Goal: Find specific page/section: Find specific page/section

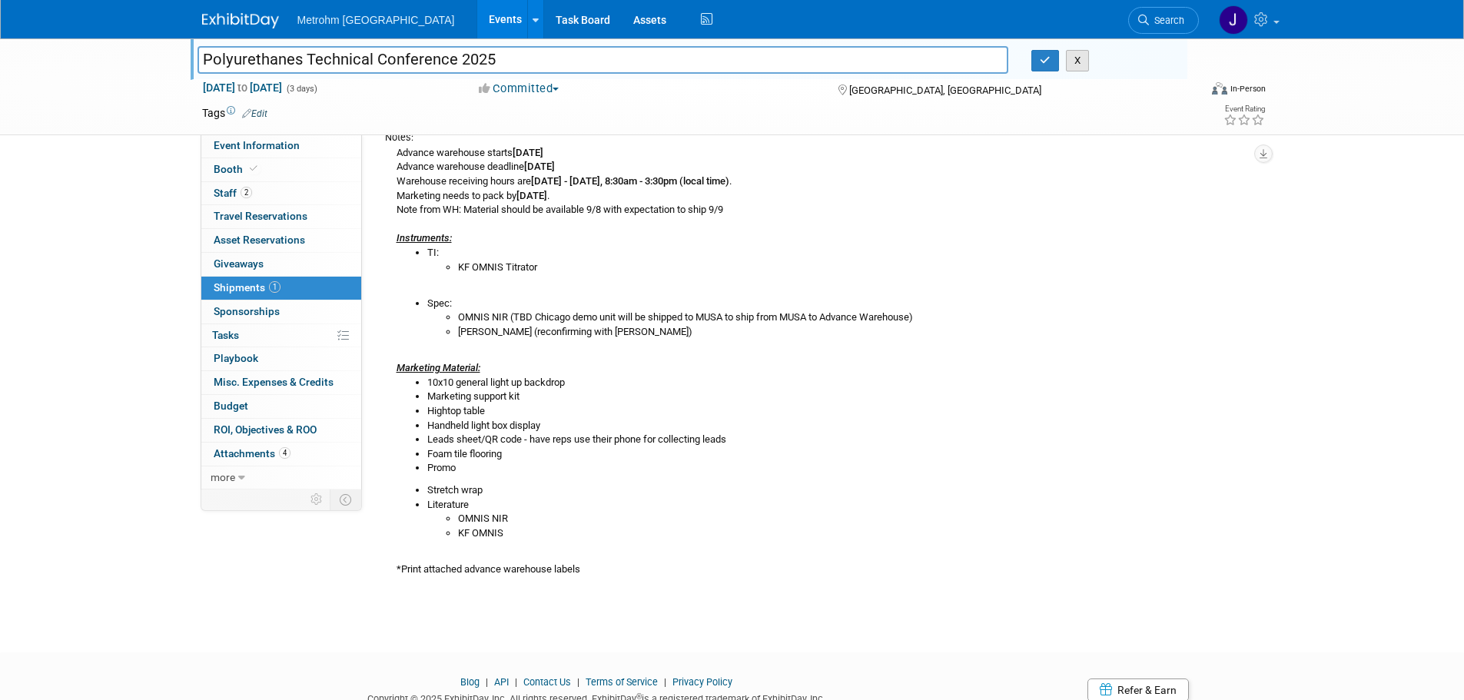
click at [1082, 65] on button "X" at bounding box center [1078, 61] width 24 height 22
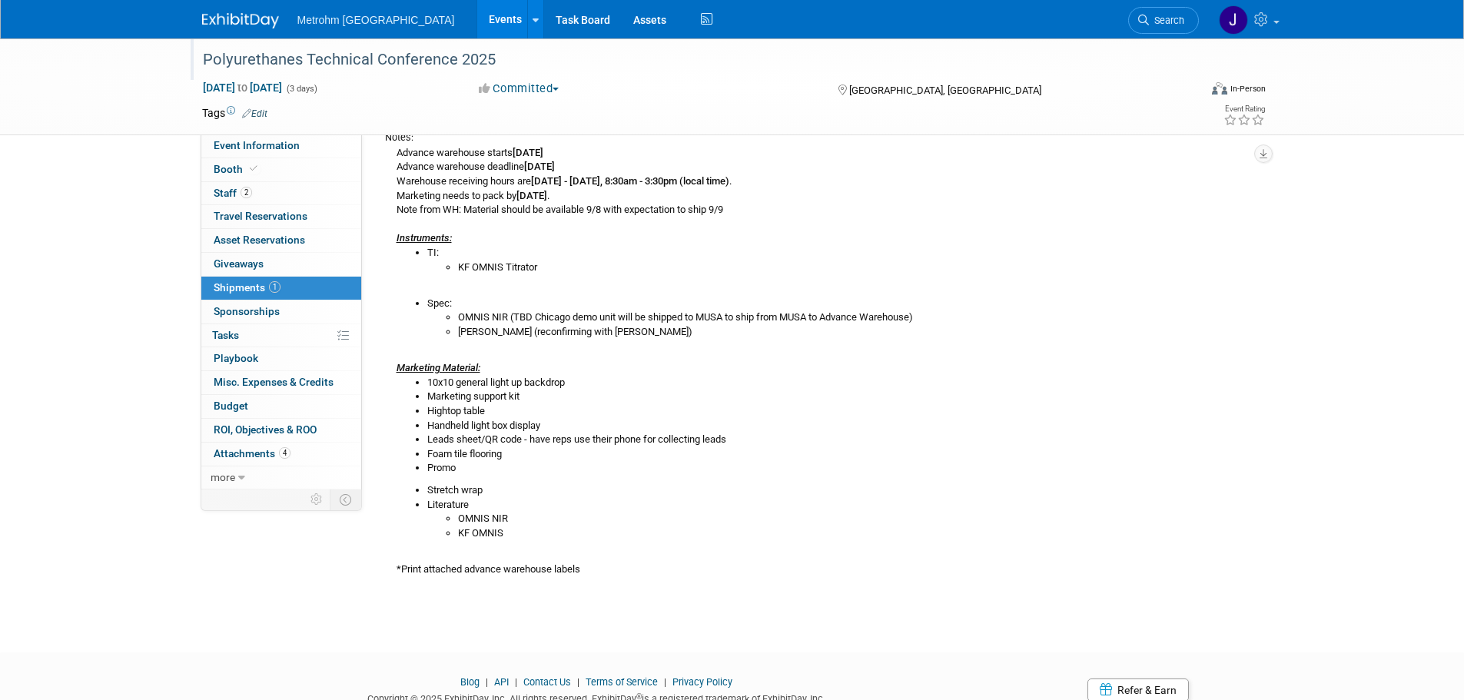
click at [254, 24] on img at bounding box center [240, 20] width 77 height 15
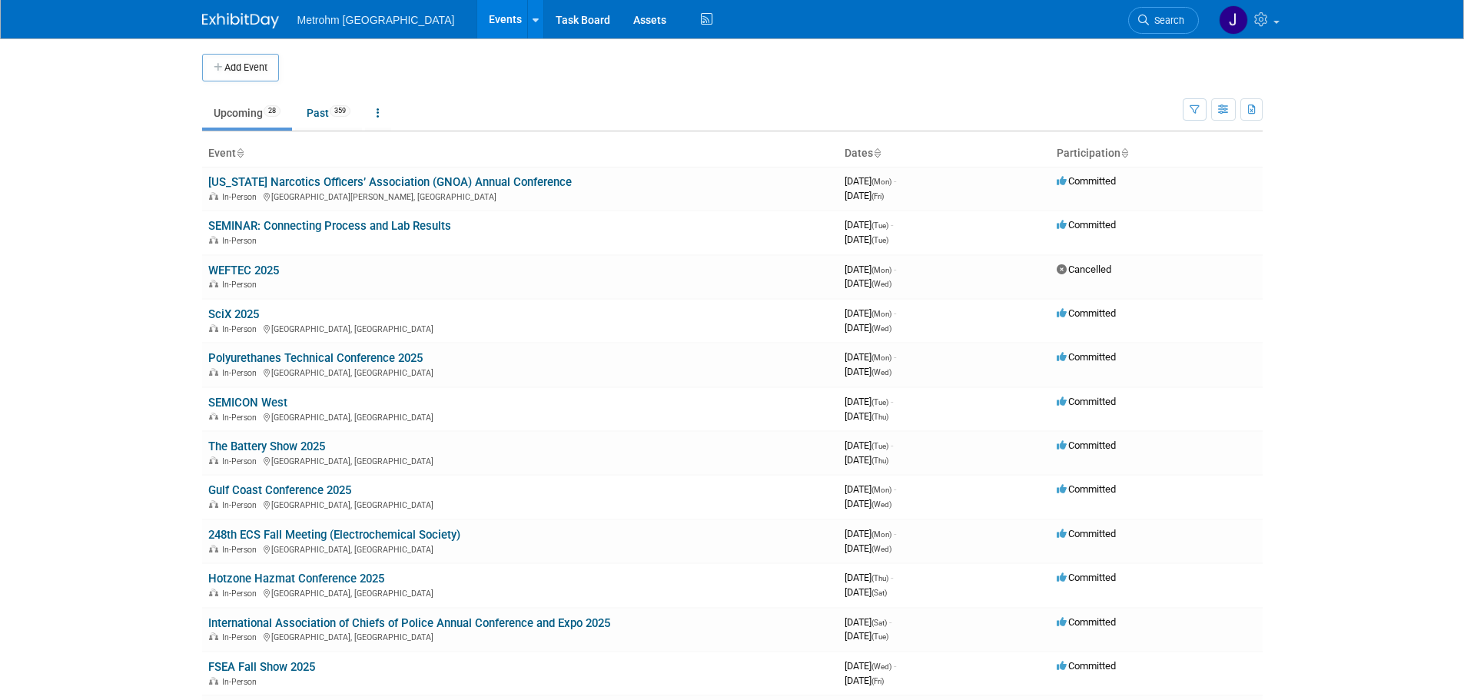
click at [241, 22] on img at bounding box center [240, 20] width 77 height 15
